Goal: Find specific fact: Find contact information

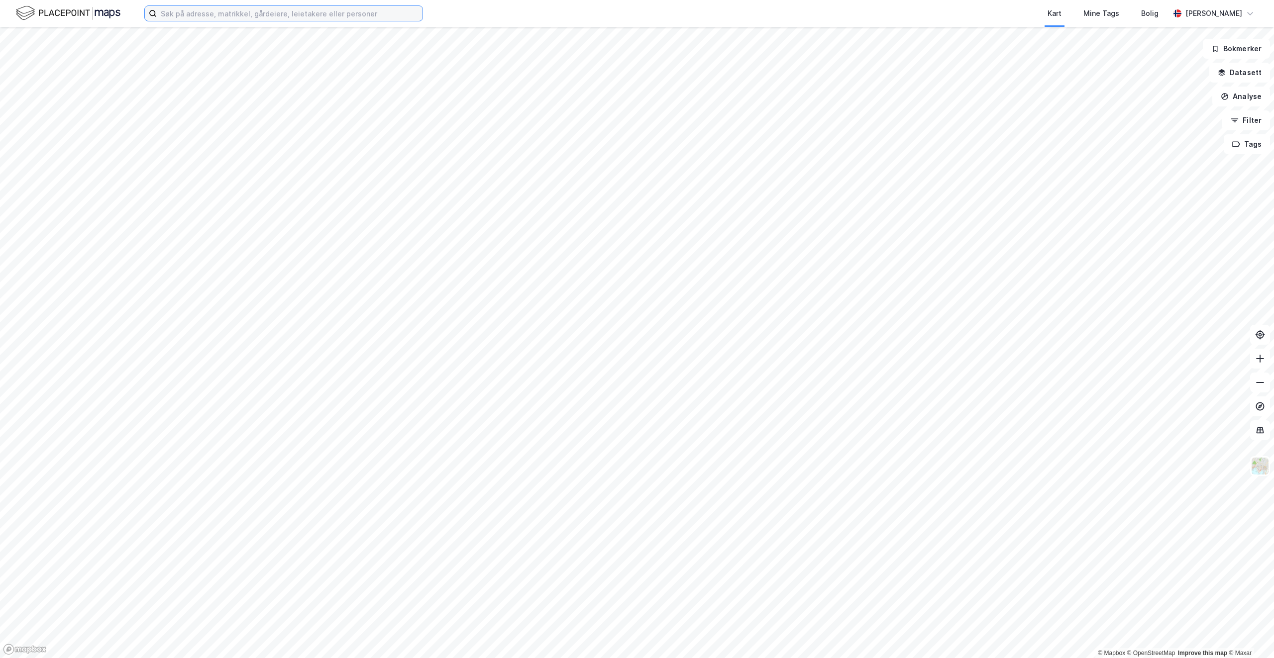
click at [200, 13] on input at bounding box center [290, 13] width 266 height 15
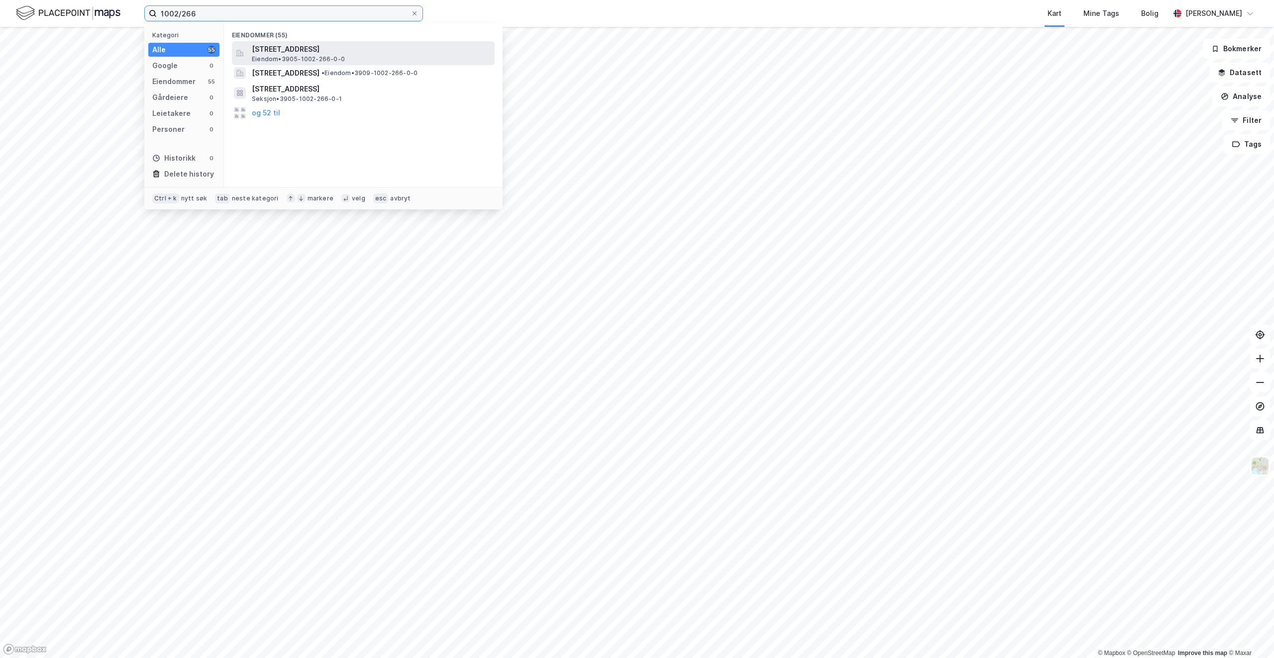
type input "1002/266"
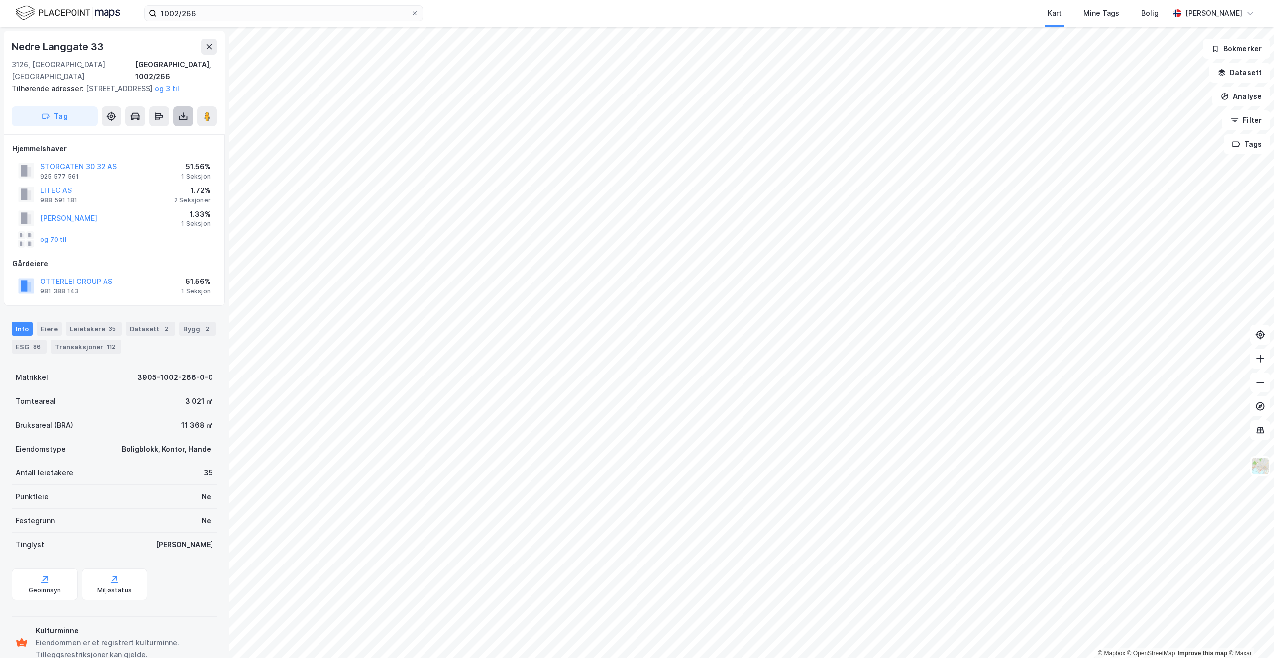
click at [179, 115] on icon at bounding box center [183, 116] width 10 height 10
click at [163, 135] on div "Last ned grunnbok" at bounding box center [134, 136] width 58 height 8
click at [52, 331] on div "Eiere" at bounding box center [49, 329] width 25 height 14
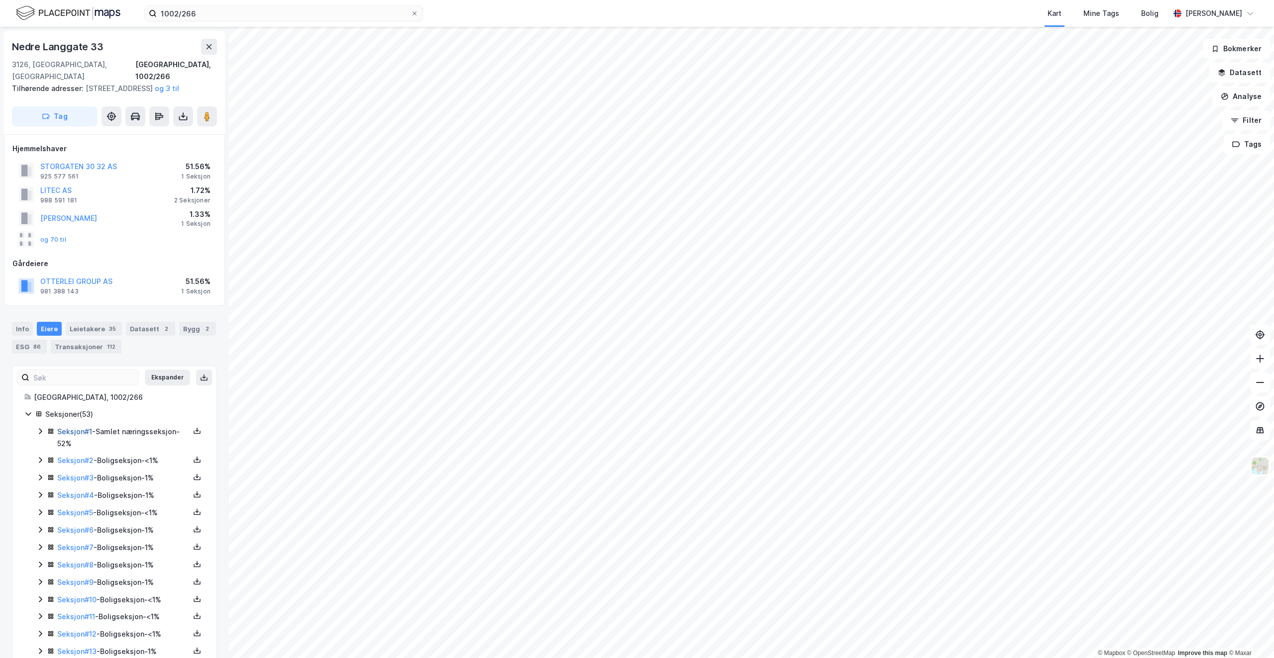
click at [67, 432] on link "Seksjon # 1" at bounding box center [74, 432] width 35 height 8
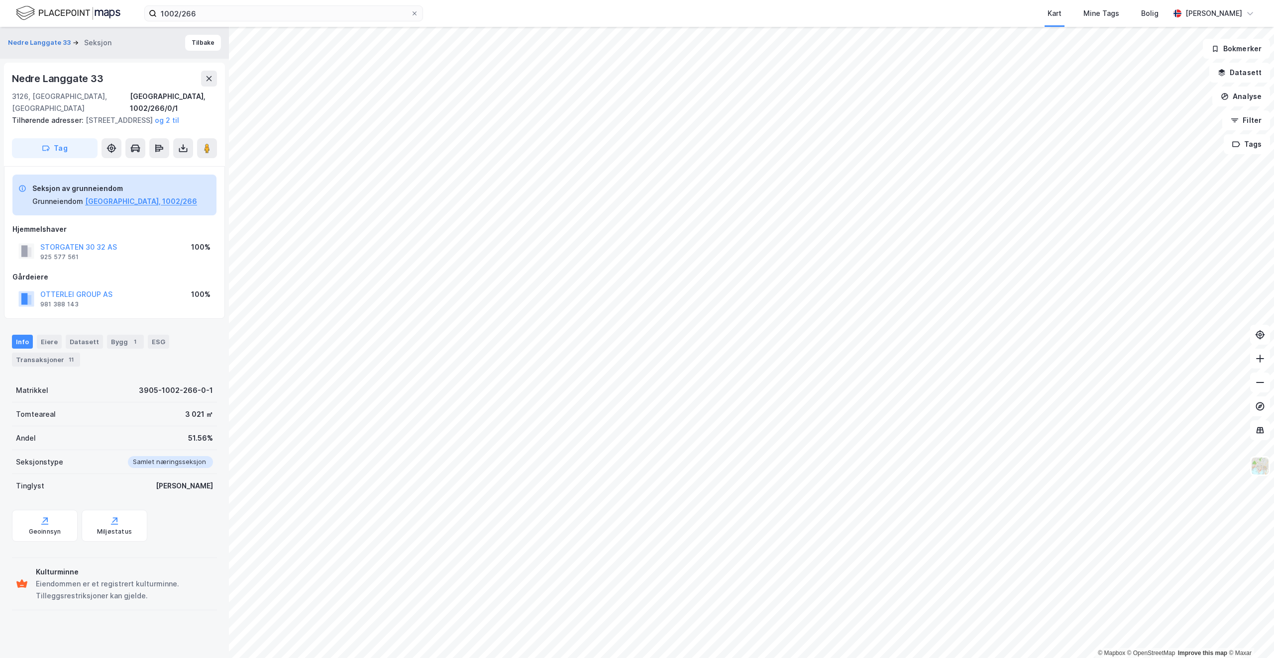
click at [160, 115] on div "Tilhørende adresser: Rådhusgaten 1, Storgaten 30, Storgaten 32 og 2 til" at bounding box center [110, 120] width 197 height 12
click at [183, 155] on button at bounding box center [183, 148] width 20 height 20
click at [136, 168] on div "Last ned grunnbok" at bounding box center [134, 168] width 58 height 8
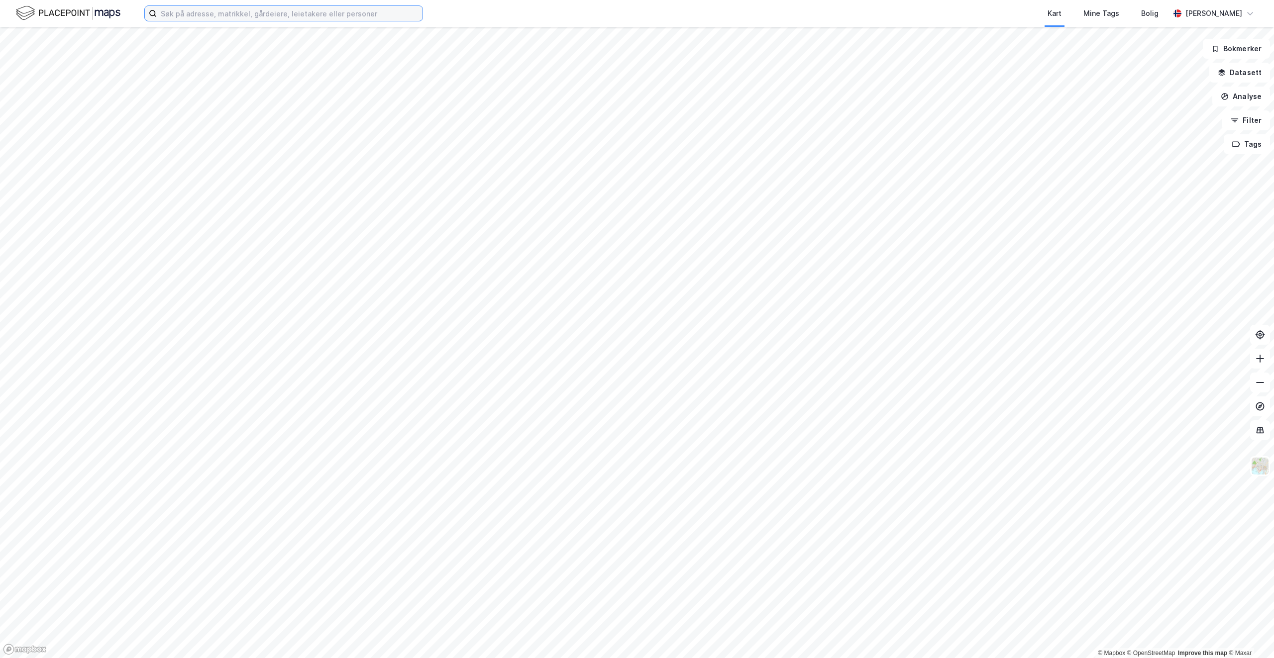
click at [232, 16] on input at bounding box center [290, 13] width 266 height 15
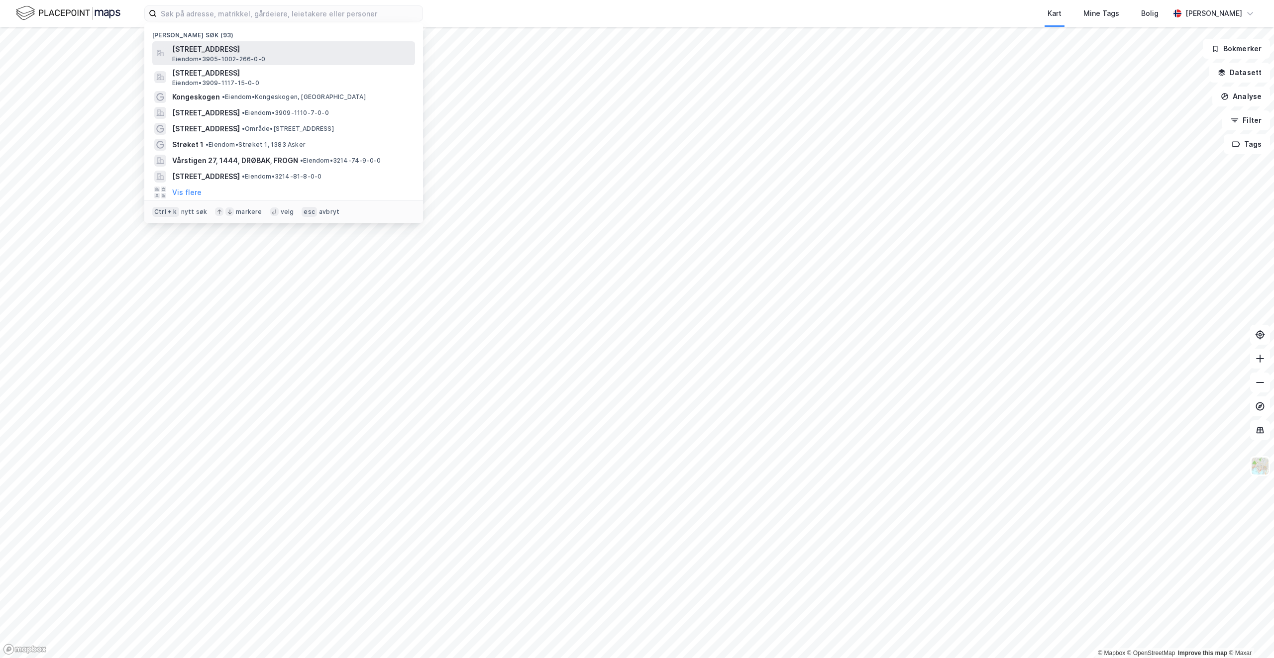
click at [268, 52] on span "[STREET_ADDRESS]" at bounding box center [291, 49] width 239 height 12
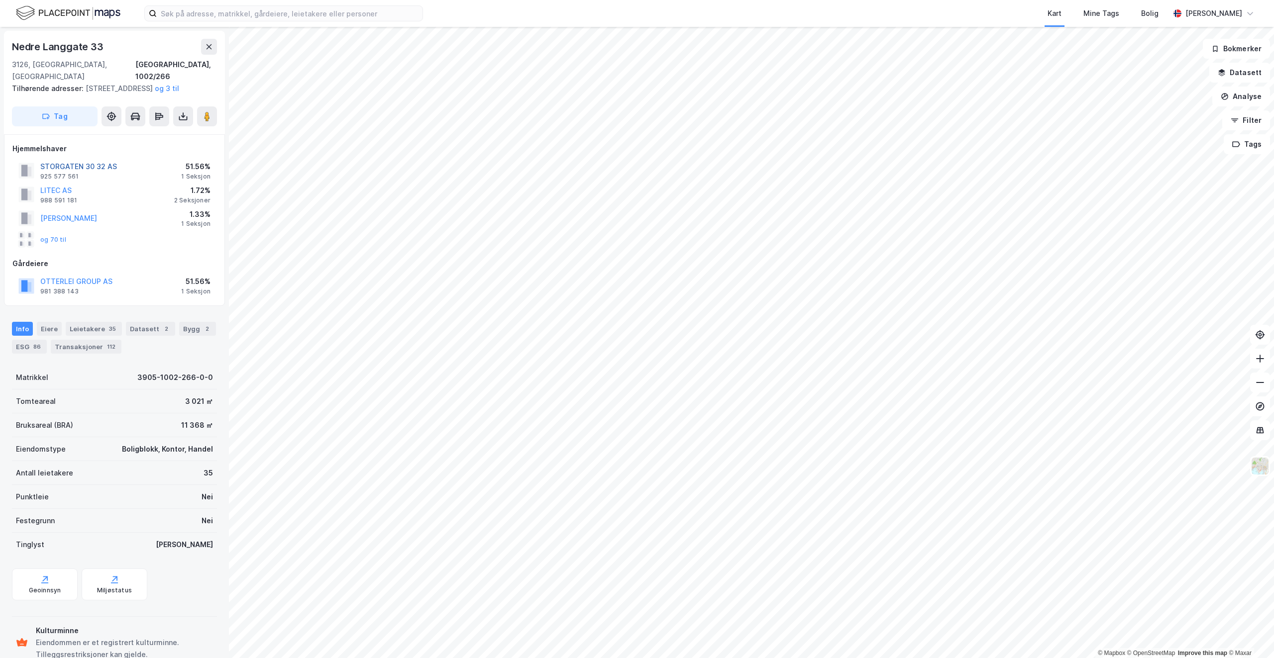
click at [0, 0] on button "STORGATEN 30 32 AS" at bounding box center [0, 0] width 0 height 0
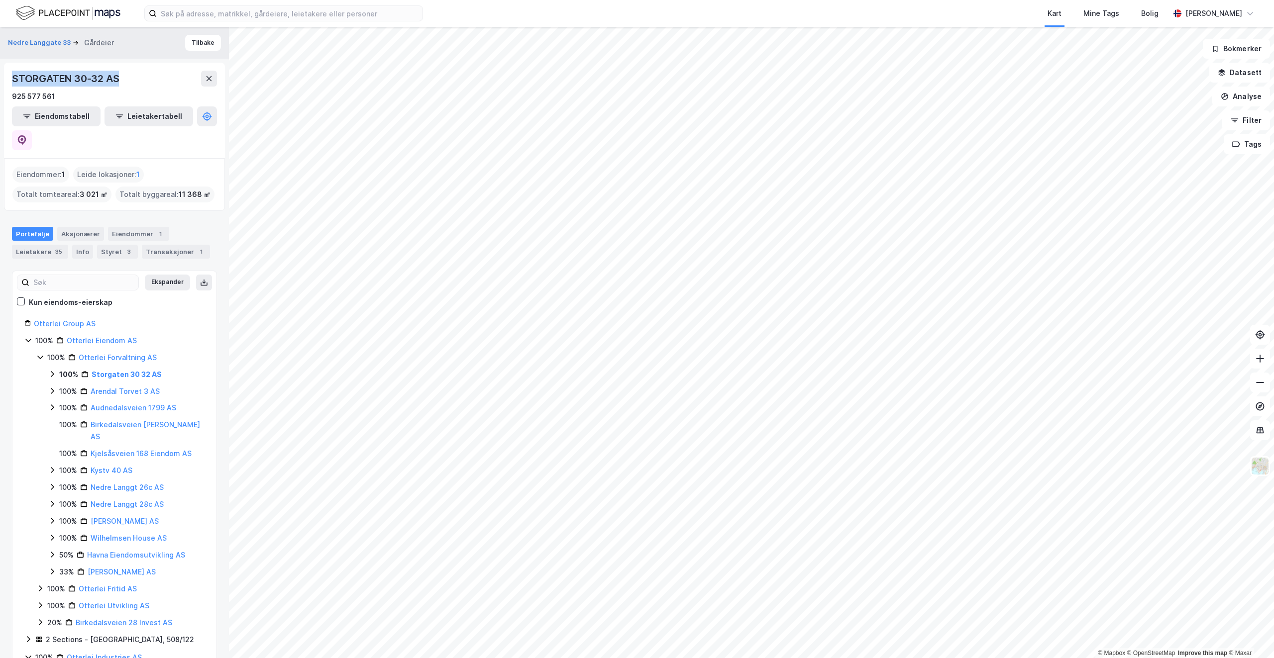
drag, startPoint x: 10, startPoint y: 76, endPoint x: 126, endPoint y: 76, distance: 116.5
click at [126, 76] on div "STORGATEN 30-32 AS 925 577 561 Eiendomstabell Leietakertabell" at bounding box center [114, 111] width 221 height 96
copy div "STORGATEN 30-32 AS"
